Goal: Communication & Community: Connect with others

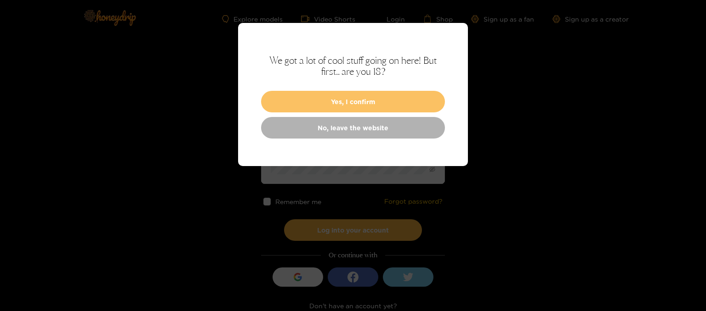
click at [320, 98] on button "Yes, I confirm" at bounding box center [353, 102] width 184 height 22
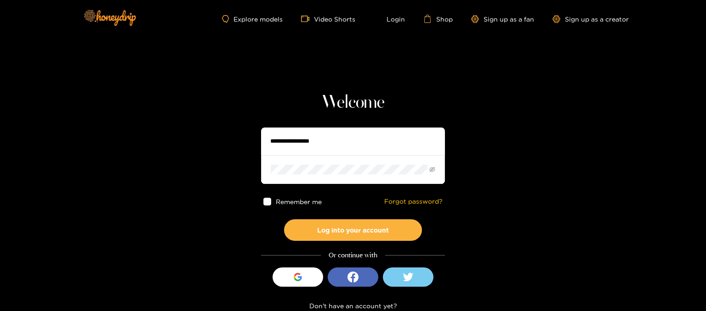
click at [327, 141] on input "text" at bounding box center [353, 142] width 184 height 28
click at [344, 131] on input "text" at bounding box center [353, 142] width 184 height 28
click at [335, 145] on input "text" at bounding box center [353, 142] width 184 height 28
click at [334, 141] on input "text" at bounding box center [353, 142] width 184 height 28
type input "**********"
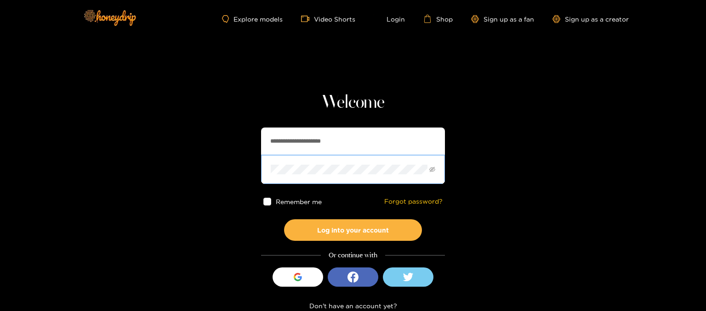
click at [284, 220] on button "Log into your account" at bounding box center [353, 231] width 138 height 22
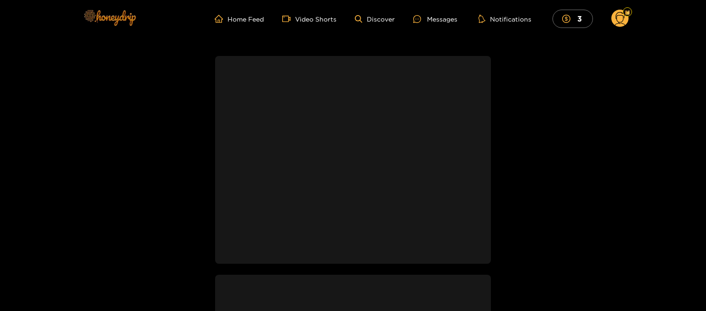
click at [129, 18] on img at bounding box center [109, 17] width 64 height 39
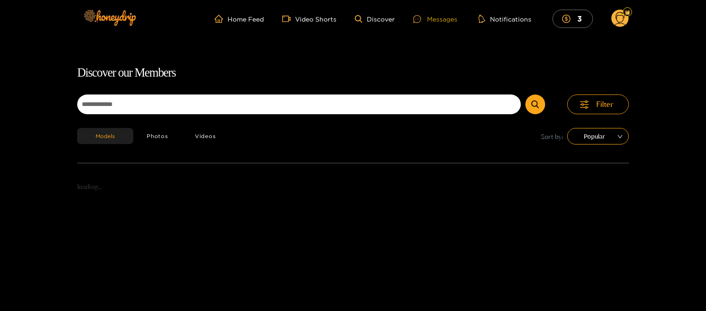
click at [440, 18] on div "Messages" at bounding box center [435, 19] width 44 height 11
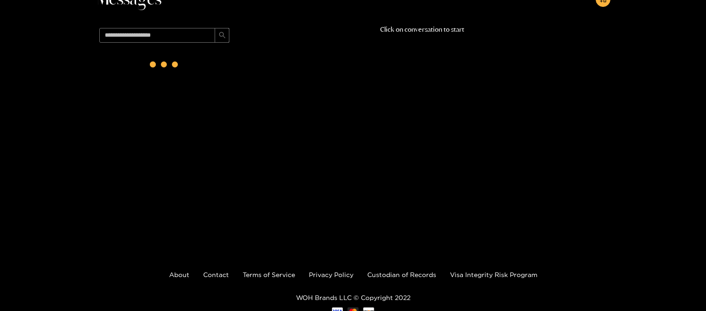
scroll to position [59, 0]
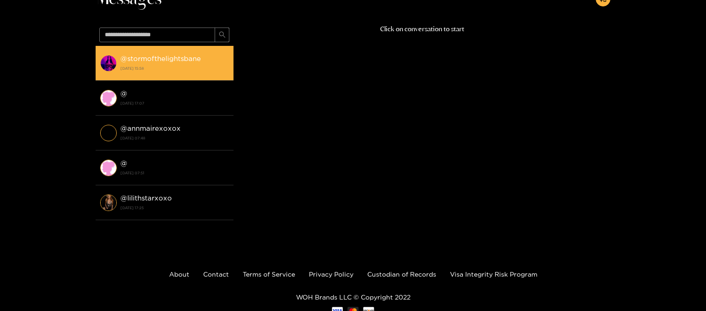
click at [188, 65] on strong "[DATE] 15:58" at bounding box center [174, 68] width 108 height 8
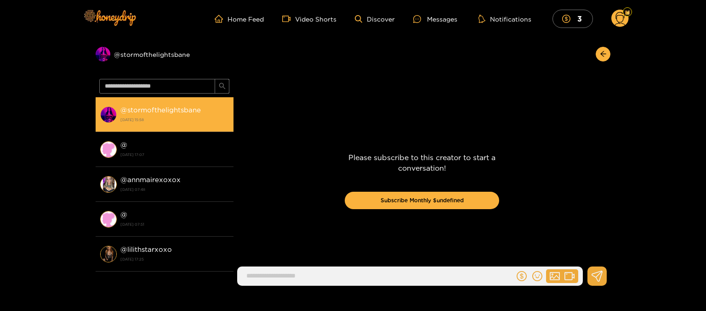
click at [180, 116] on strong "[DATE] 15:58" at bounding box center [174, 120] width 108 height 8
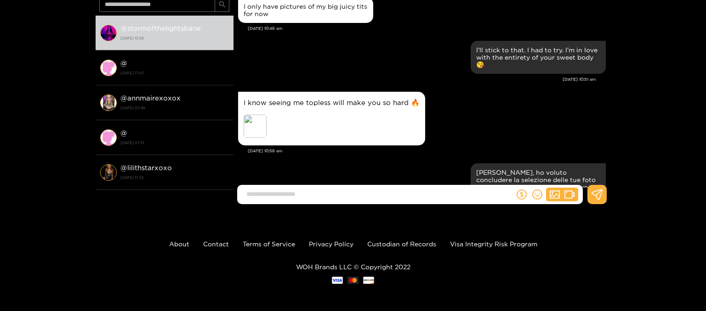
scroll to position [1184, 0]
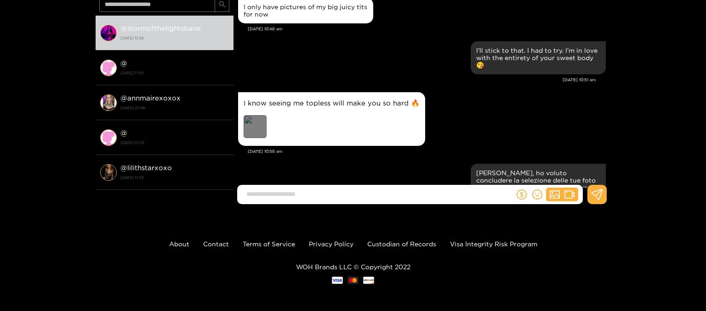
click at [255, 124] on div "Preview" at bounding box center [254, 126] width 23 height 23
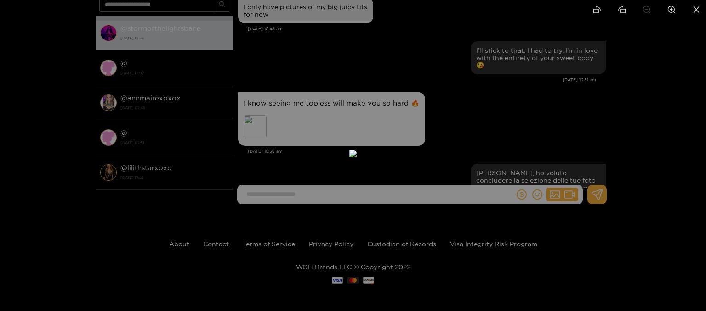
click at [463, 103] on div at bounding box center [353, 155] width 706 height 311
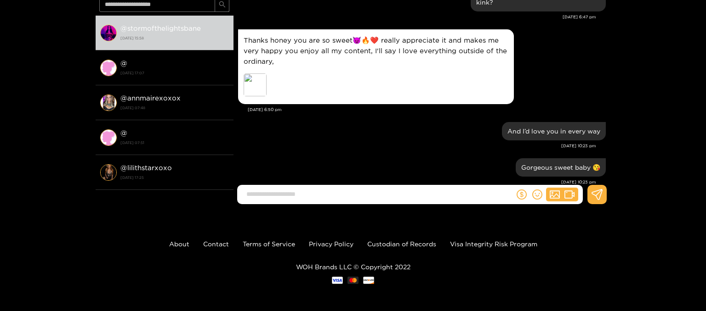
scroll to position [539, 0]
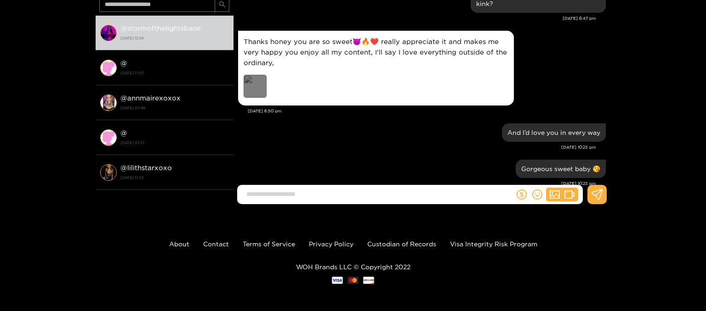
click at [257, 85] on div "Preview" at bounding box center [254, 86] width 23 height 23
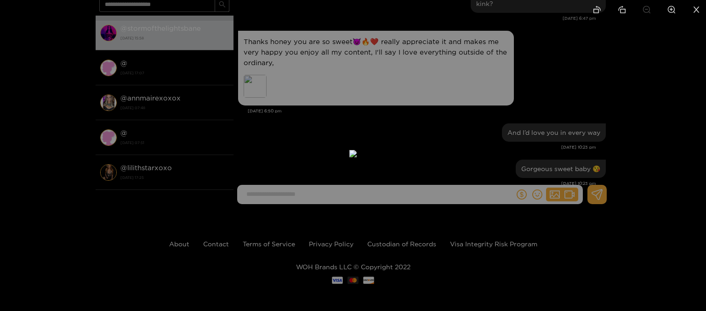
click at [593, 120] on div at bounding box center [353, 155] width 706 height 311
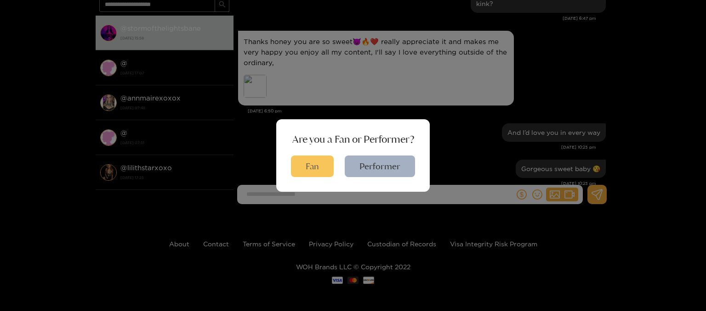
click at [317, 173] on button "Fan" at bounding box center [312, 167] width 43 height 22
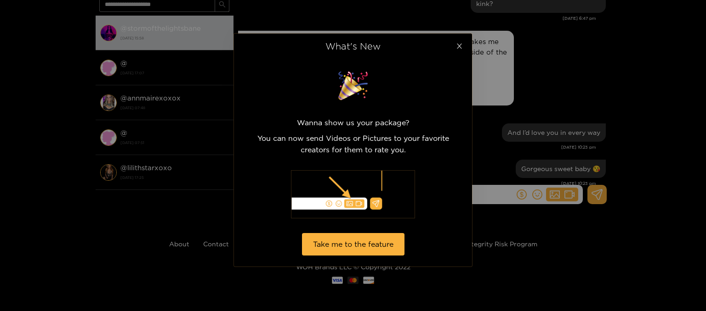
click at [458, 46] on icon "close" at bounding box center [459, 46] width 5 height 5
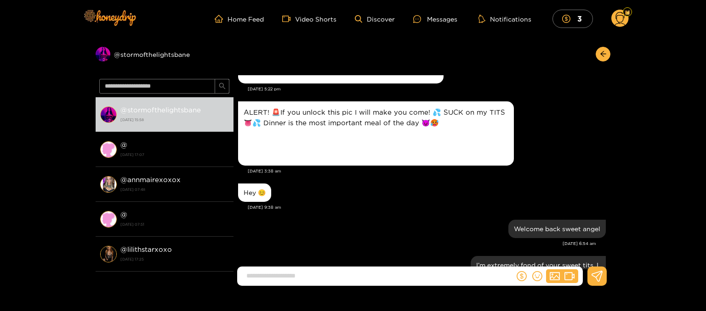
scroll to position [1308, 0]
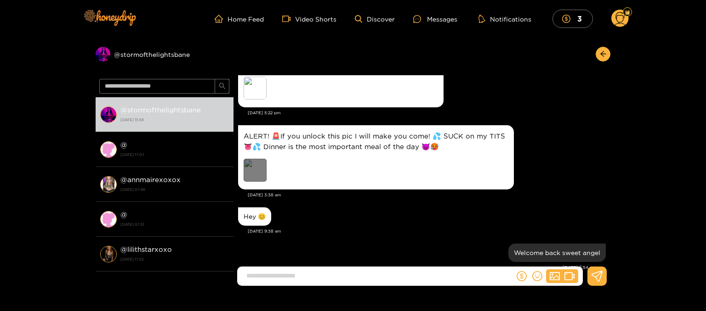
click at [253, 176] on div "Preview" at bounding box center [254, 170] width 23 height 23
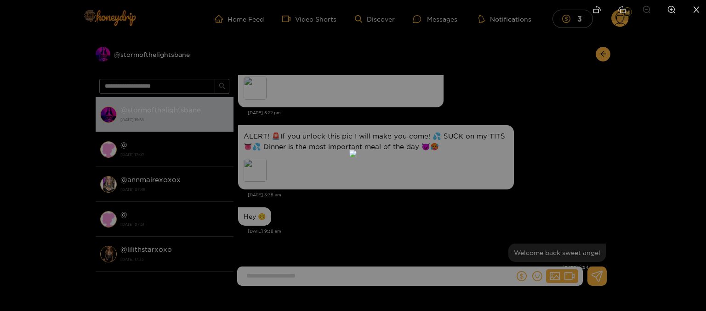
click at [564, 73] on div at bounding box center [353, 155] width 706 height 311
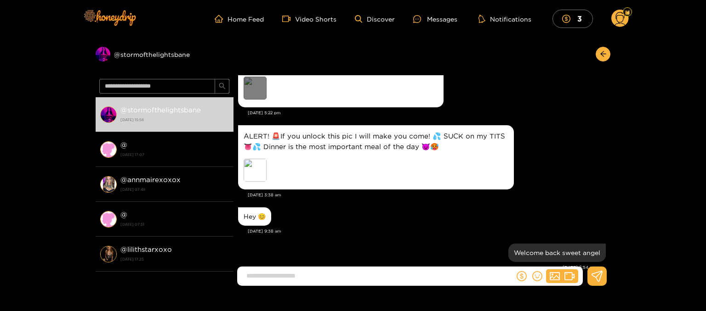
click at [261, 87] on div "Preview" at bounding box center [254, 88] width 23 height 23
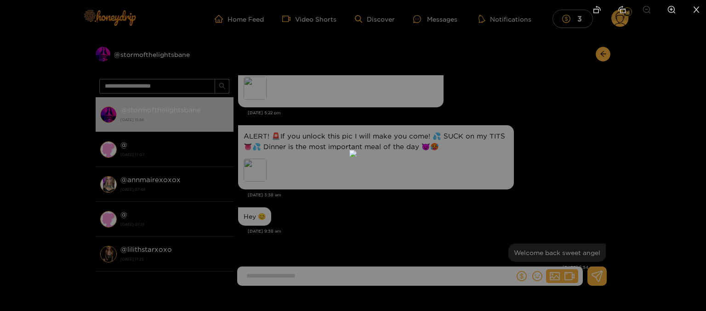
click at [538, 130] on div at bounding box center [353, 155] width 706 height 311
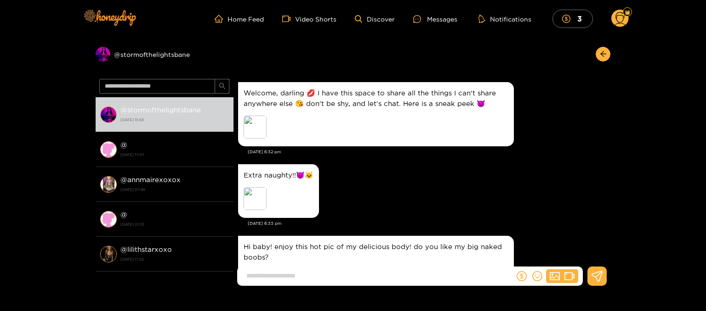
scroll to position [23, 0]
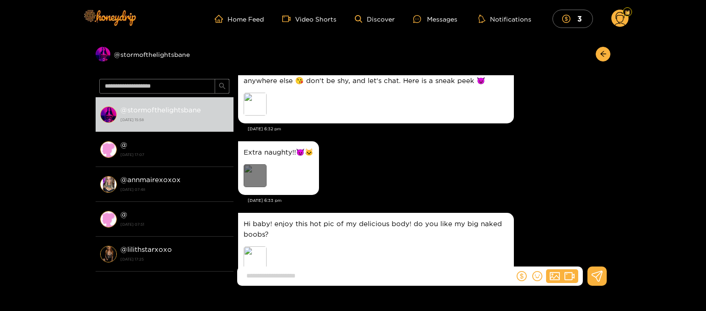
click at [254, 172] on div "Preview" at bounding box center [254, 175] width 23 height 23
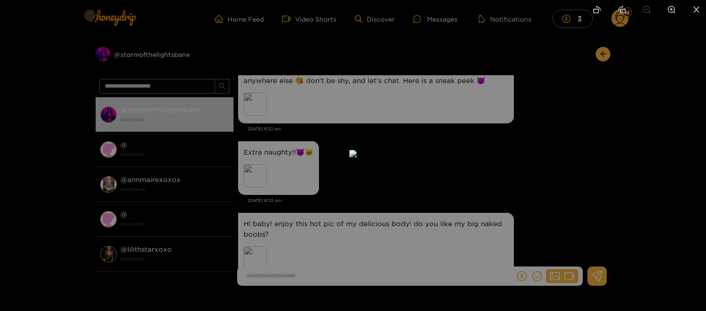
click at [536, 191] on div at bounding box center [353, 155] width 706 height 311
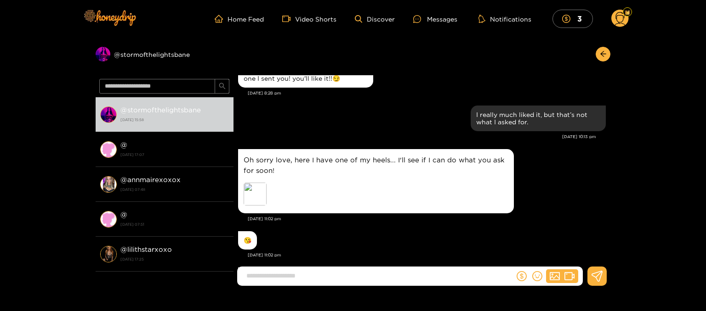
scroll to position [423, 0]
click at [251, 184] on div "Preview" at bounding box center [254, 194] width 23 height 23
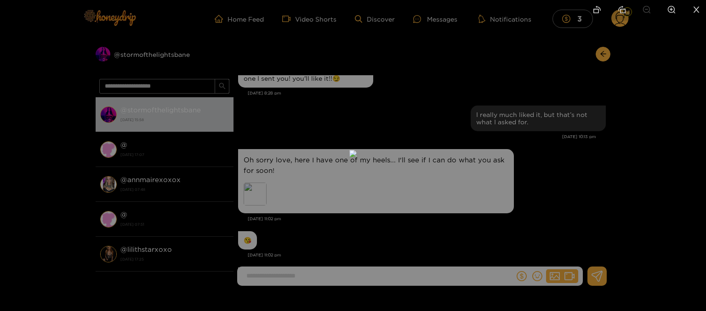
click at [596, 181] on div at bounding box center [353, 155] width 706 height 311
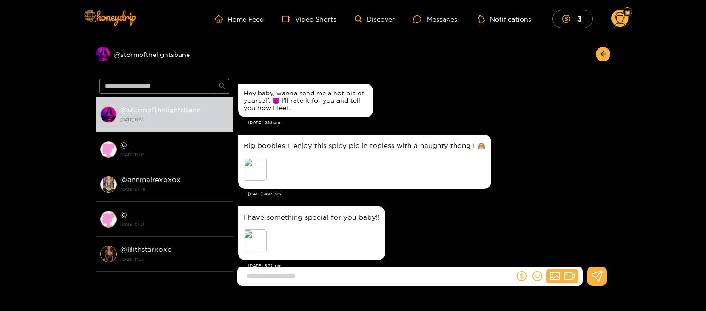
scroll to position [750, 0]
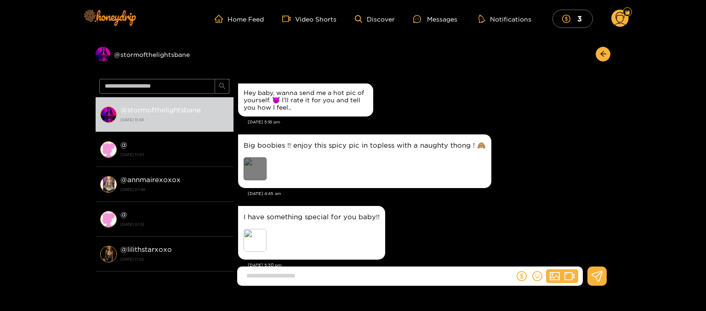
click at [256, 171] on div "Preview" at bounding box center [254, 169] width 23 height 23
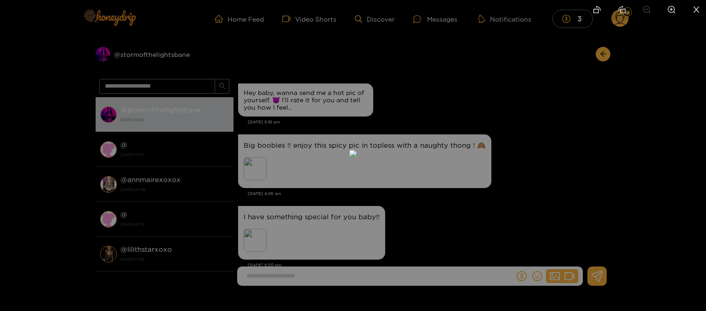
click at [542, 163] on div at bounding box center [353, 155] width 706 height 311
